Goal: Task Accomplishment & Management: Complete application form

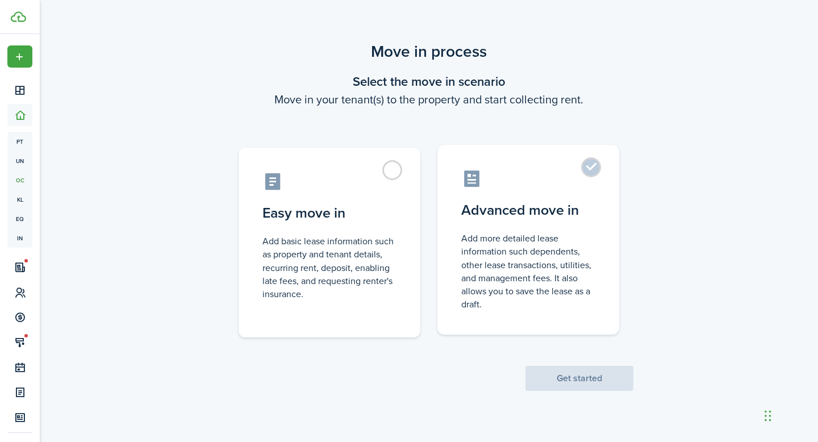
click at [541, 221] on label "Advanced move in Add more detailed lease information such dependents, other lea…" at bounding box center [528, 240] width 182 height 190
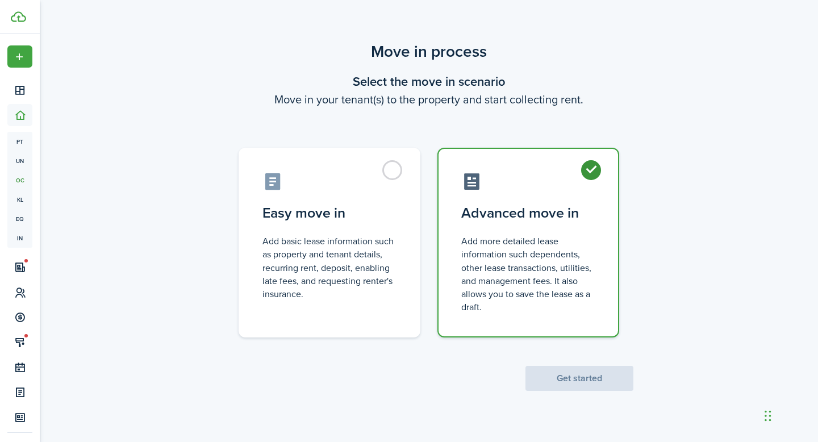
radio input "true"
click at [548, 366] on button "Get started" at bounding box center [579, 378] width 108 height 25
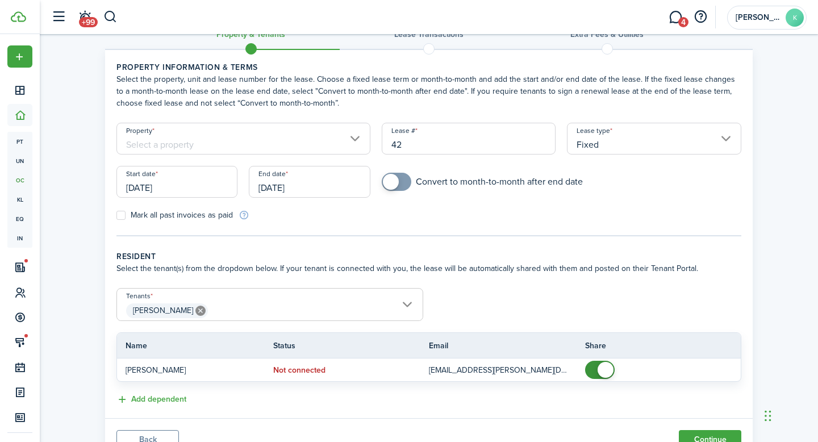
scroll to position [34, 0]
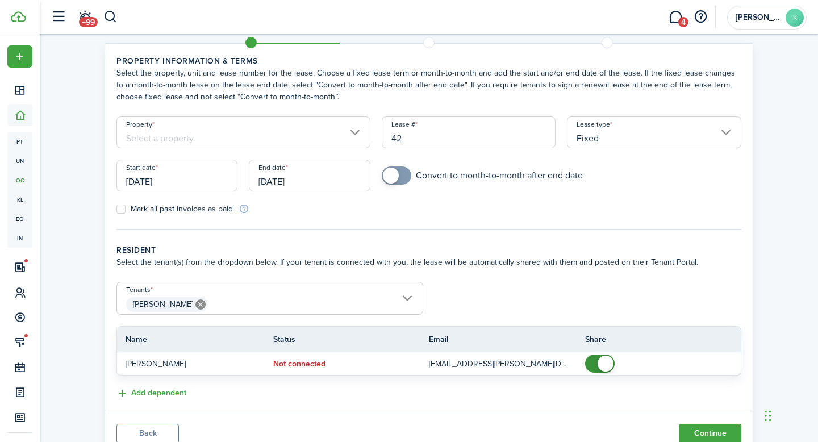
click at [353, 134] on input "Property" at bounding box center [243, 132] width 254 height 32
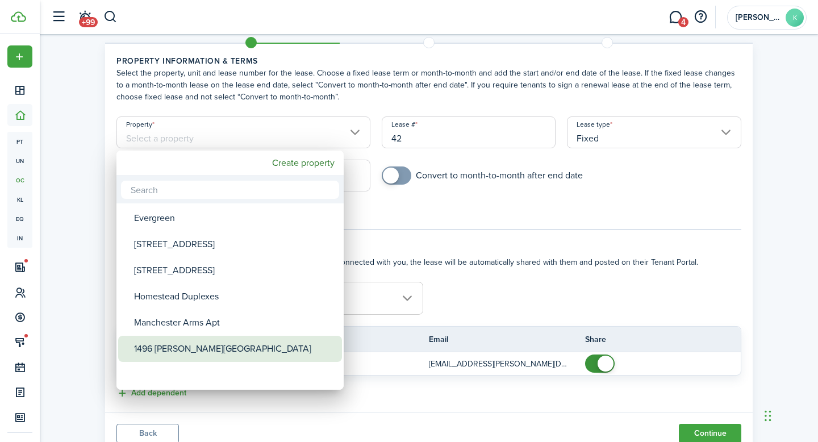
click at [203, 342] on div "1496 [PERSON_NAME][GEOGRAPHIC_DATA]" at bounding box center [234, 349] width 201 height 26
type input "1496 [PERSON_NAME][GEOGRAPHIC_DATA]"
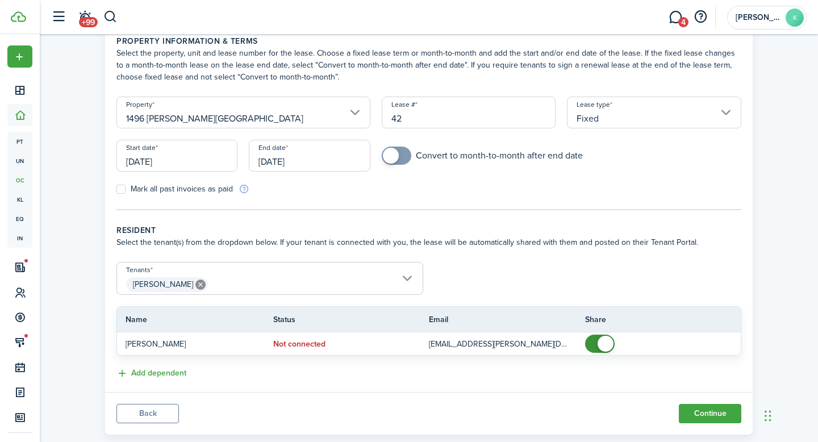
scroll to position [73, 0]
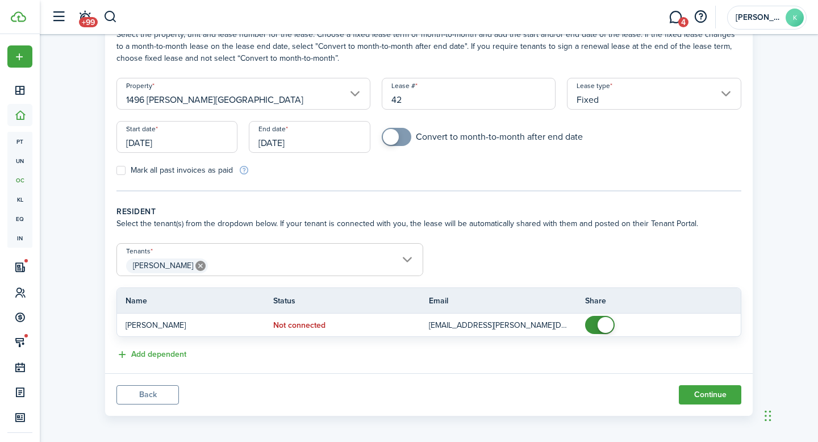
click at [186, 129] on input "[DATE]" at bounding box center [176, 137] width 121 height 32
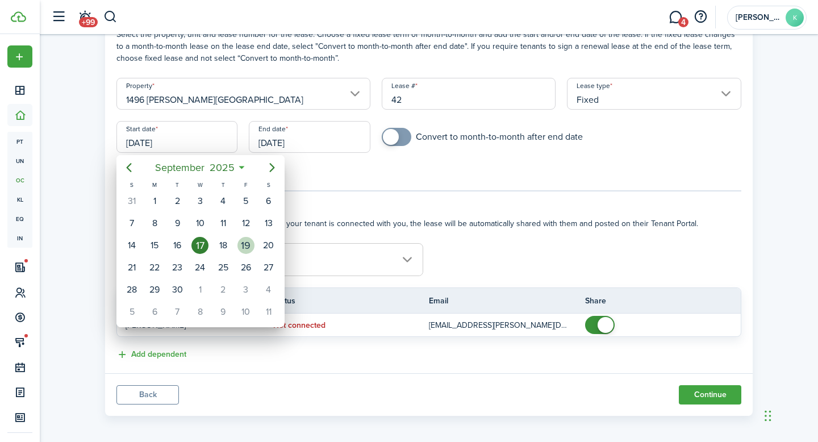
click at [247, 248] on div "19" at bounding box center [245, 245] width 17 height 17
type input "[DATE]"
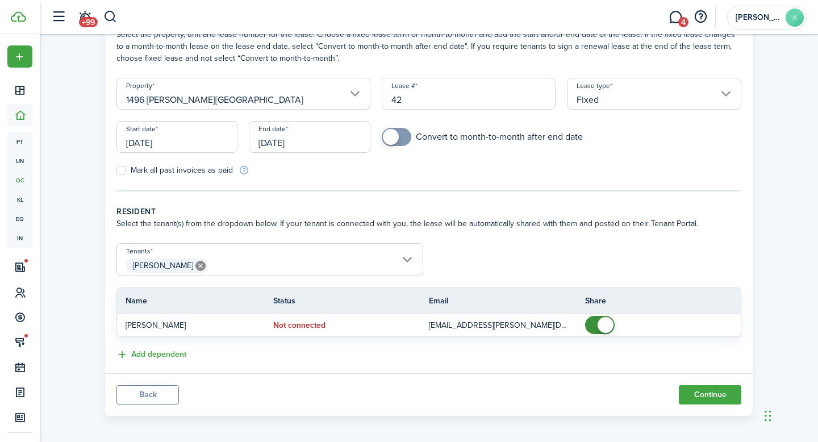
click at [374, 182] on tc-wizard-step "Property information & terms Select the property, unit and lease number for the…" at bounding box center [428, 103] width 625 height 175
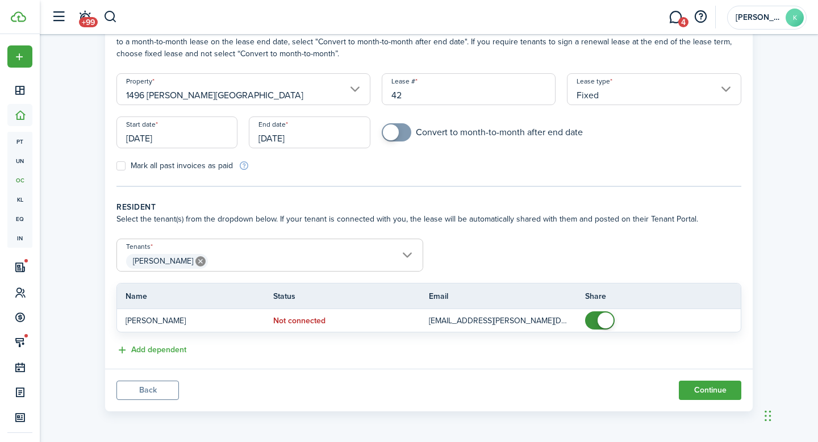
click at [309, 137] on input "[DATE]" at bounding box center [309, 132] width 121 height 32
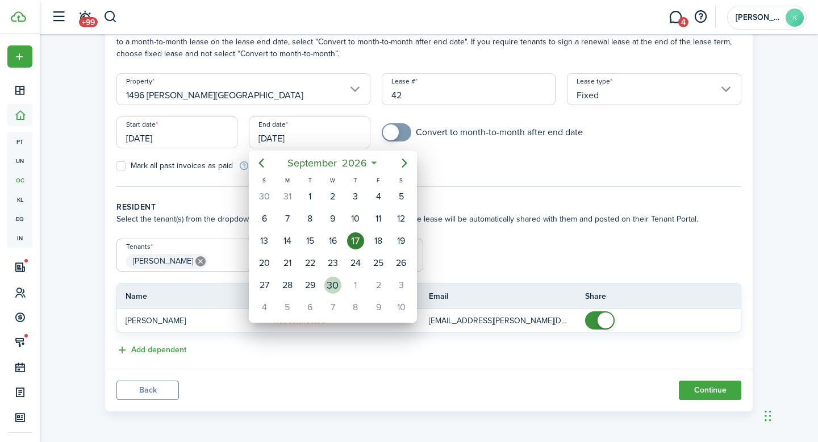
click at [332, 286] on div "30" at bounding box center [332, 284] width 17 height 17
type input "[DATE]"
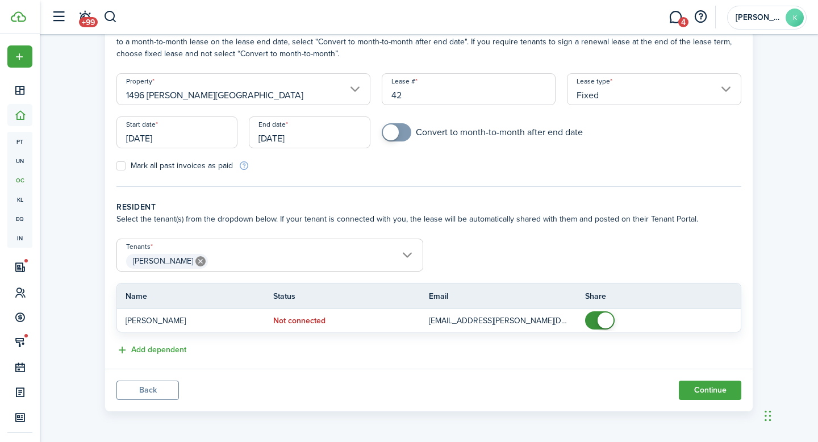
click at [420, 166] on div "Mark all past invoices as paid" at bounding box center [270, 166] width 318 height 12
checkbox input "true"
click at [401, 132] on span at bounding box center [396, 132] width 11 height 18
click at [686, 386] on button "Continue" at bounding box center [709, 389] width 62 height 19
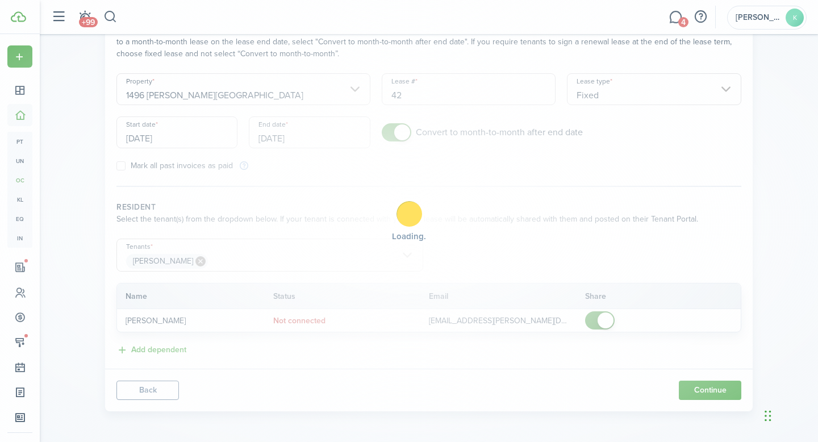
scroll to position [0, 0]
